Goal: Check status: Check status

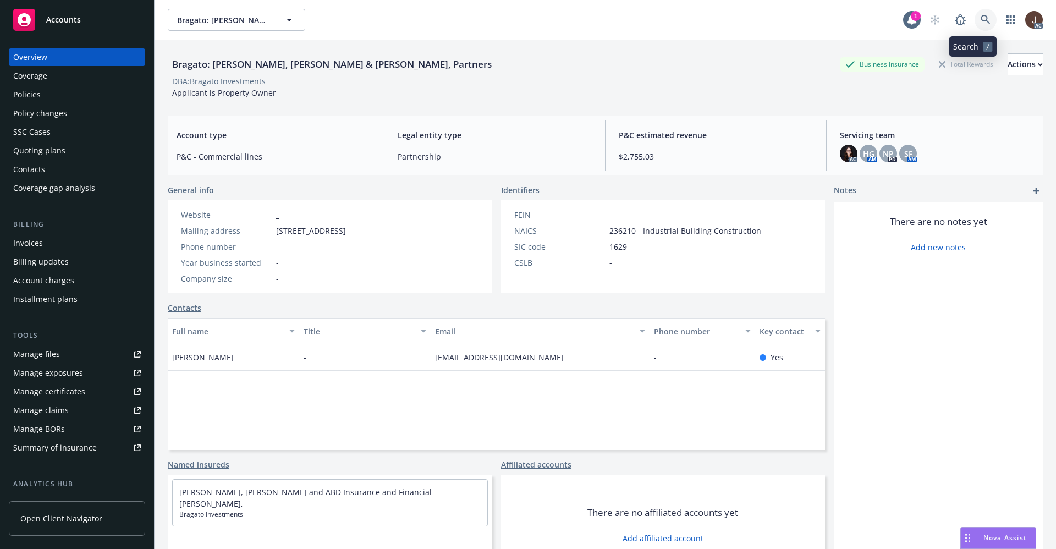
click at [981, 16] on icon at bounding box center [985, 19] width 9 height 9
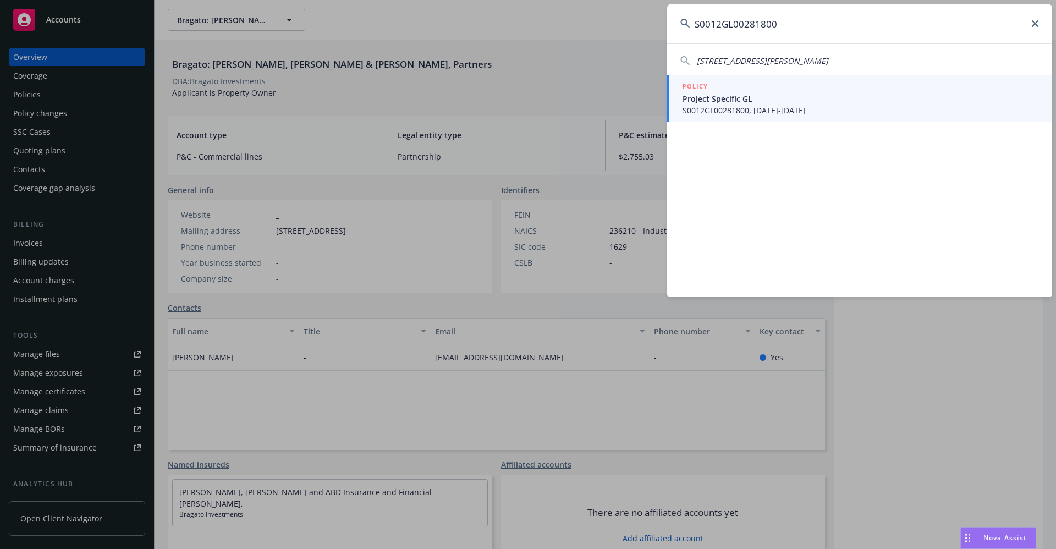
type input "S0012GL00281800"
